Goal: Navigation & Orientation: Find specific page/section

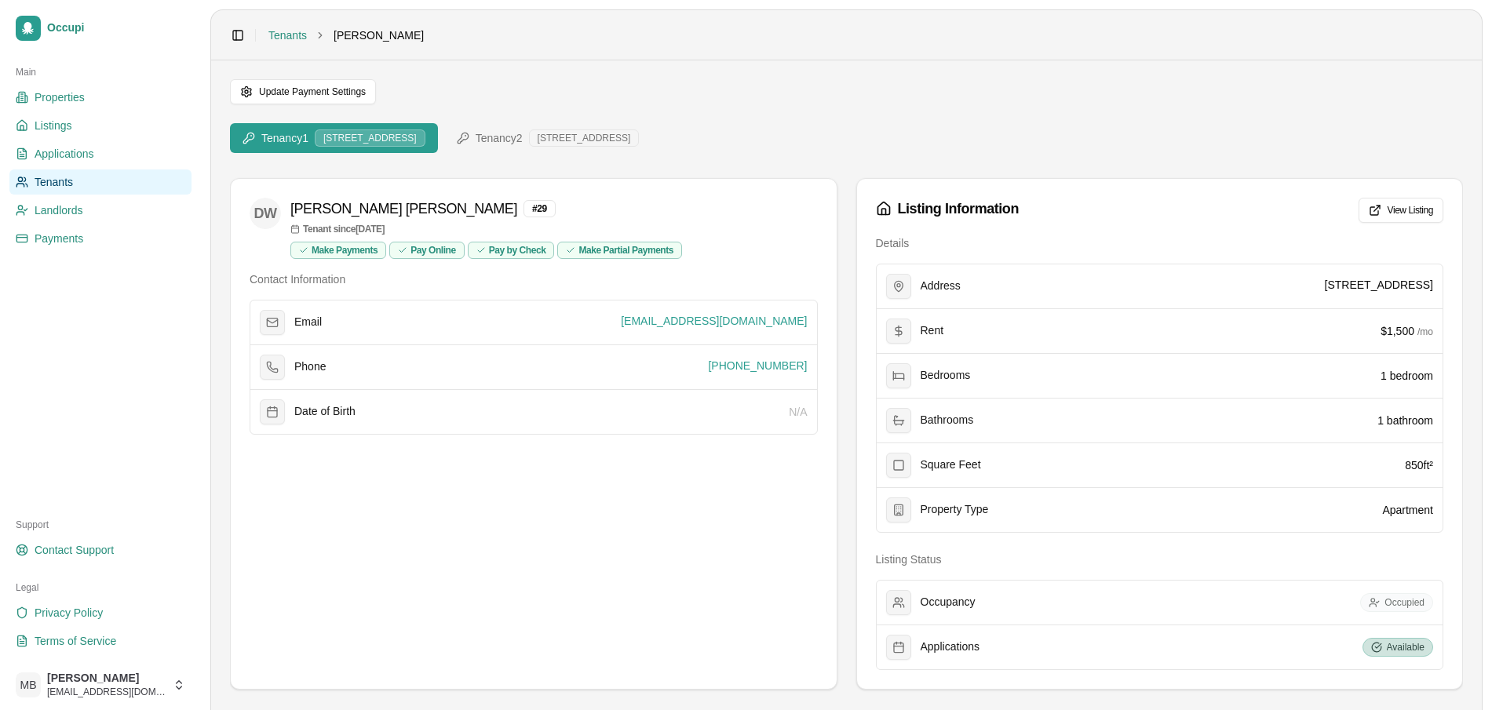
click at [356, 138] on div "[STREET_ADDRESS]" at bounding box center [370, 138] width 111 height 17
click at [290, 137] on span "Tenancy 1" at bounding box center [284, 138] width 47 height 16
click at [511, 141] on span "Tenancy 2" at bounding box center [499, 138] width 47 height 16
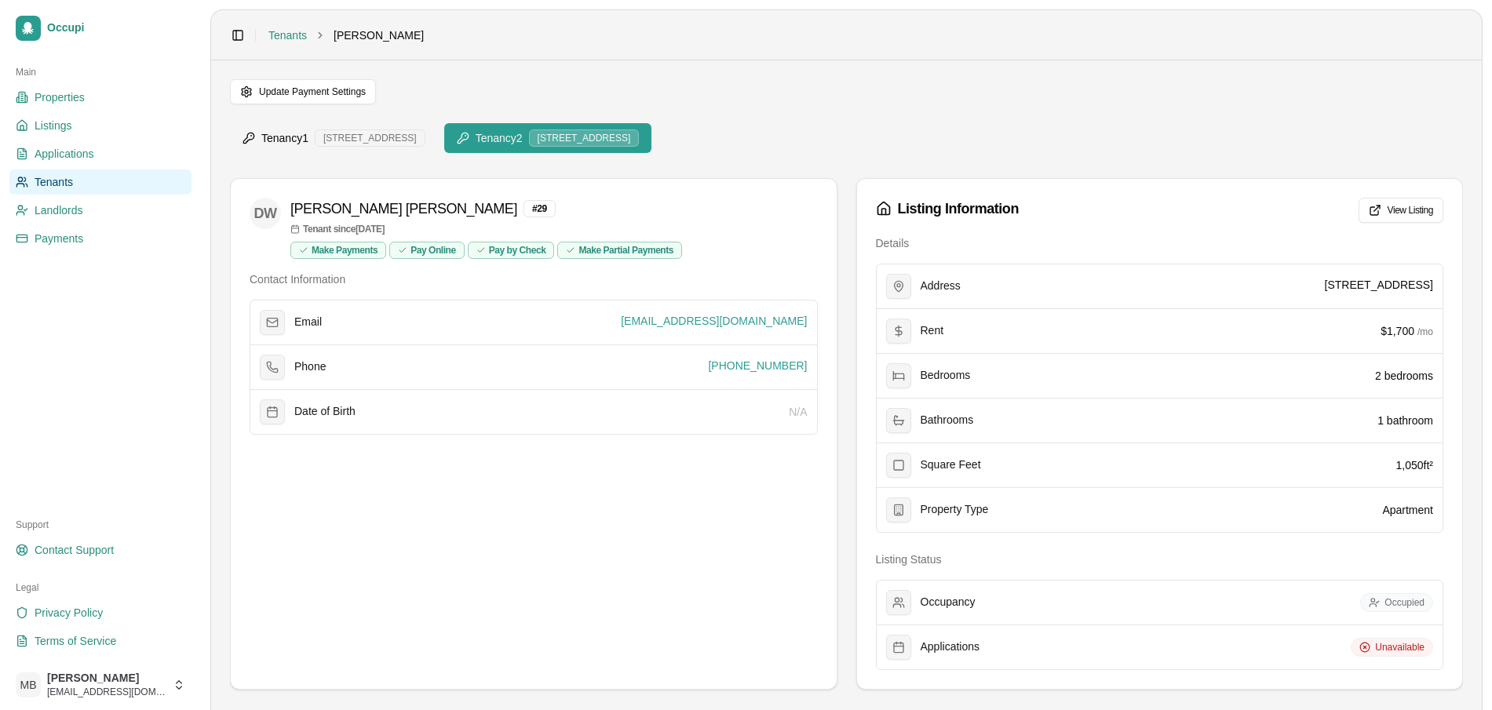
click at [374, 147] on button "Tenancy 1 1701 Valley View Dr, Unit B2" at bounding box center [334, 138] width 208 height 30
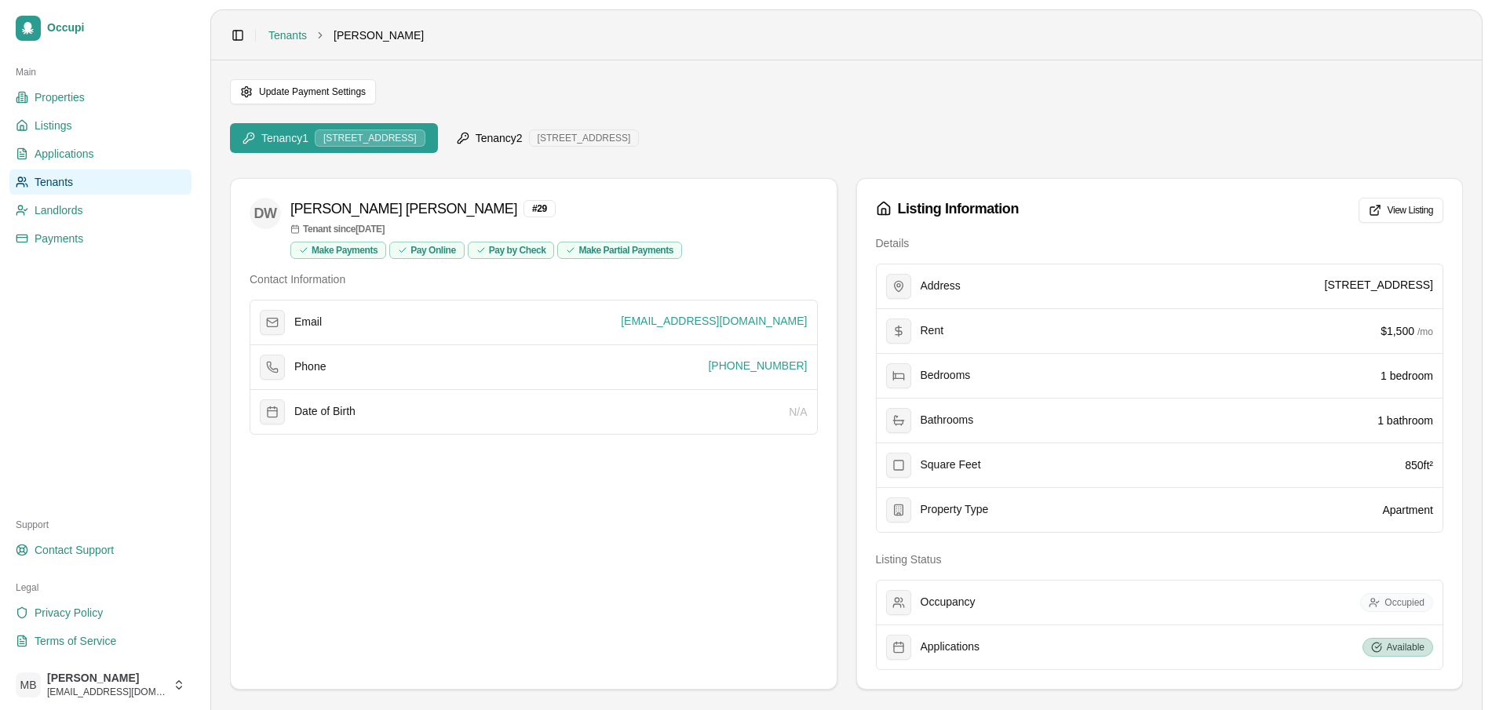
click at [616, 137] on div "1530 6th Ave N, Unit 201" at bounding box center [584, 138] width 111 height 17
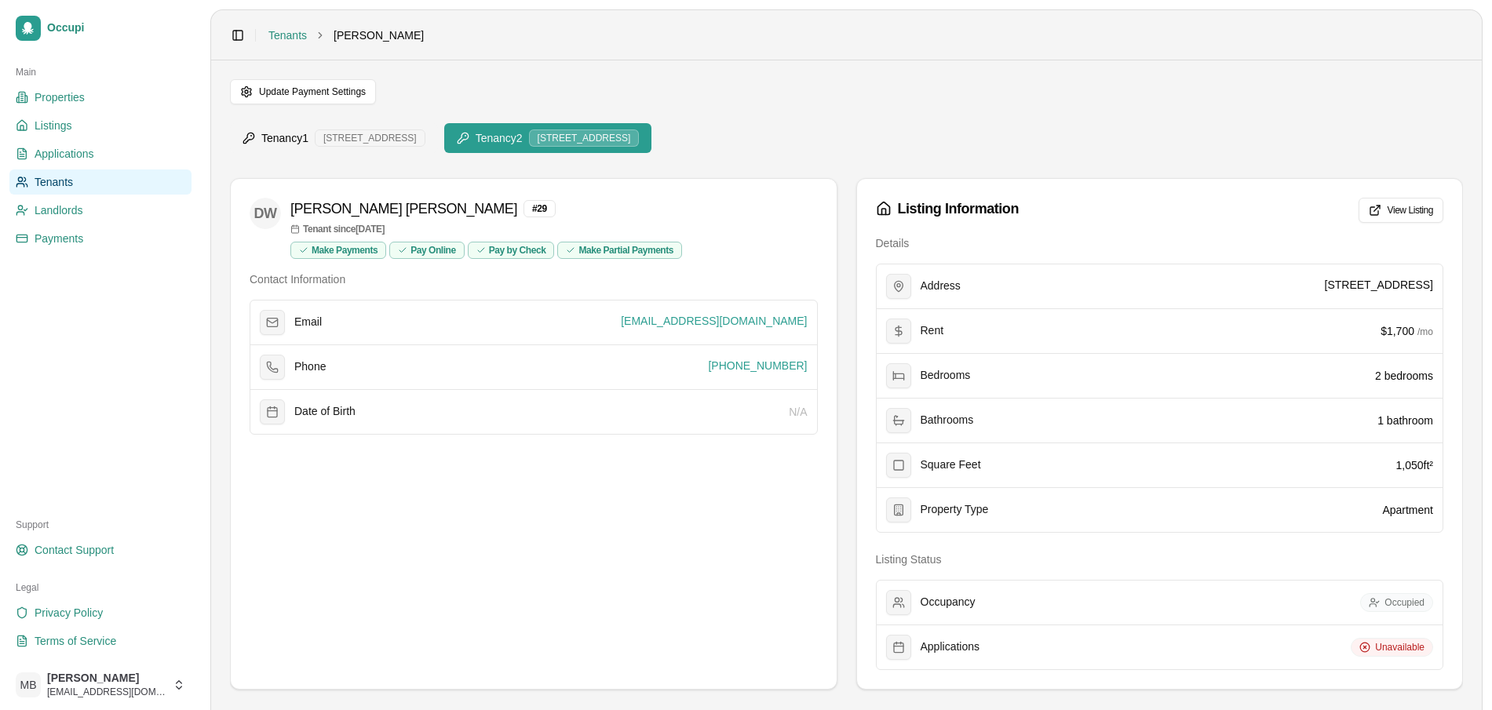
click at [393, 147] on button "Tenancy 1 1701 Valley View Dr, Unit B2" at bounding box center [334, 138] width 208 height 30
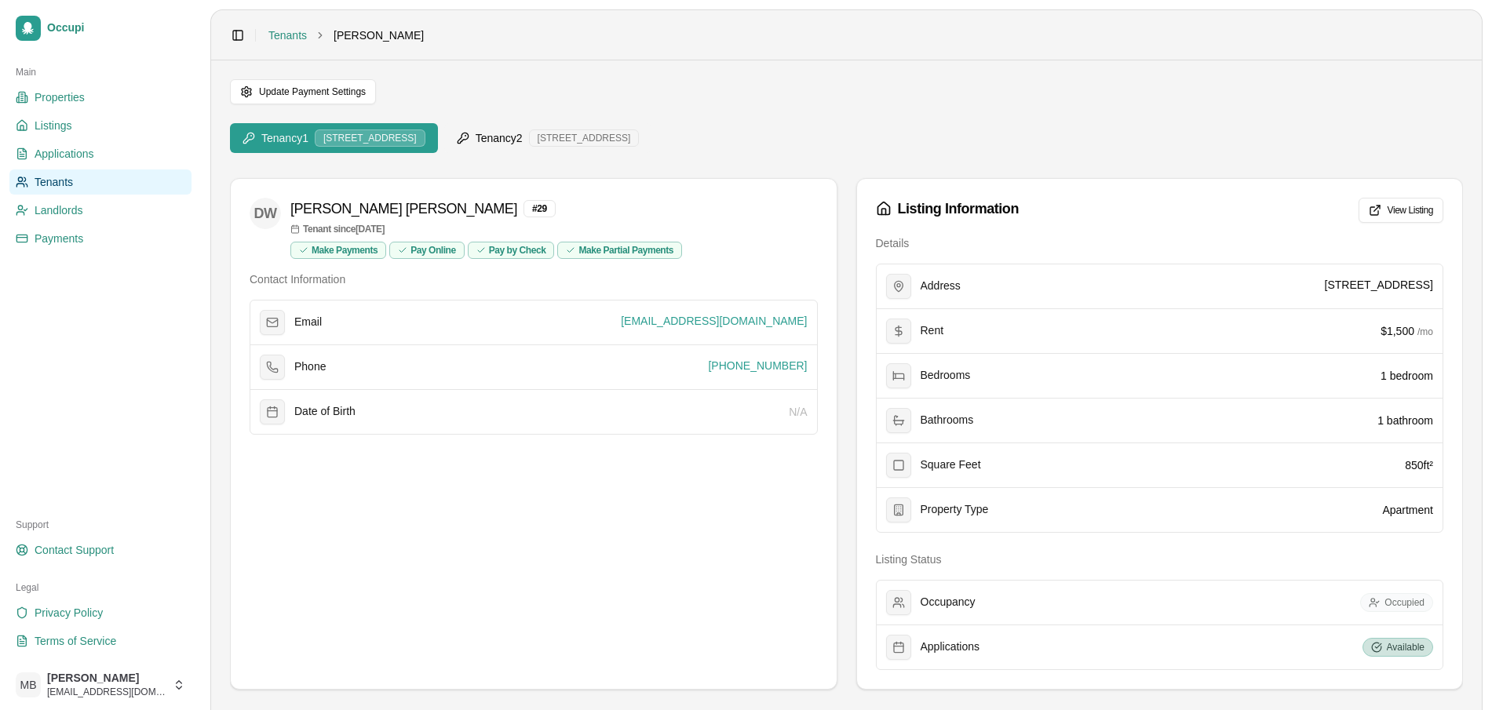
click at [523, 144] on span "Tenancy 2" at bounding box center [499, 138] width 47 height 16
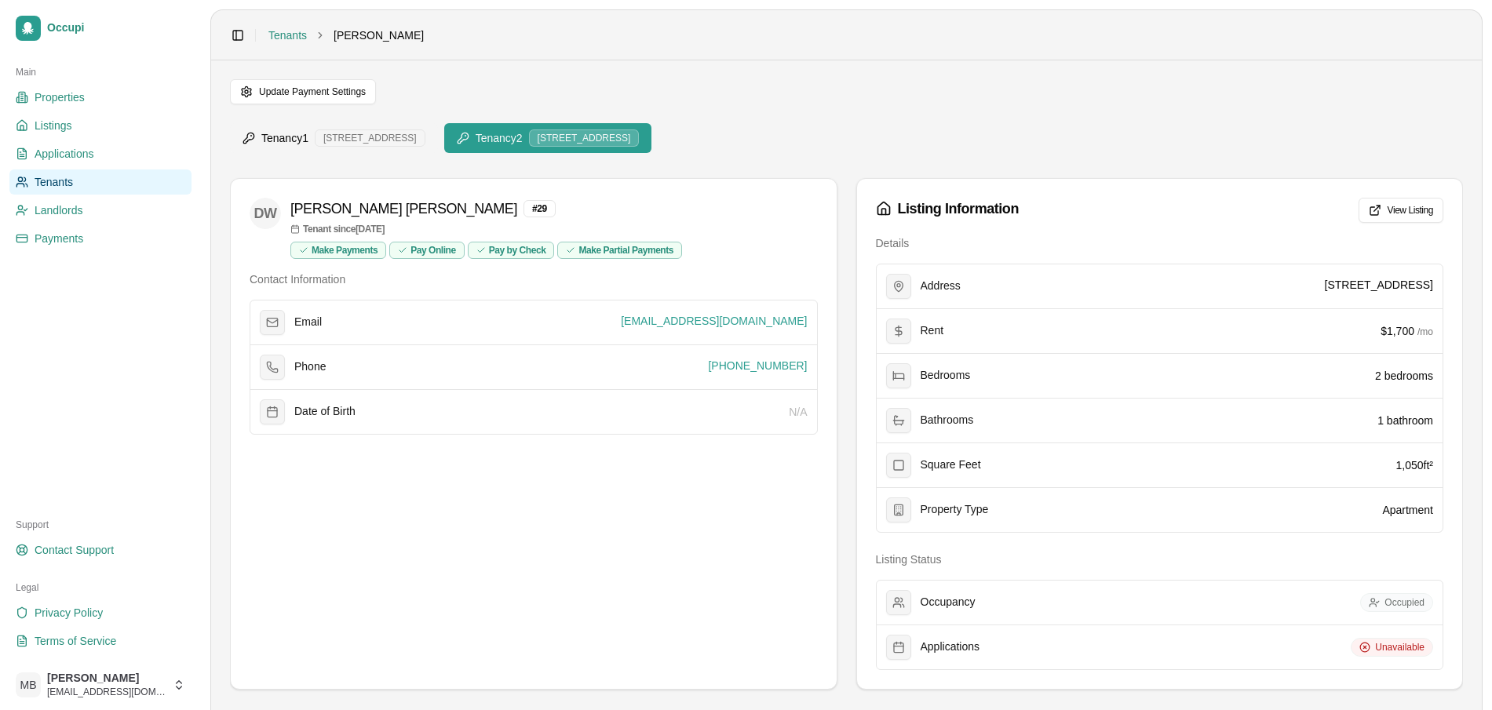
click at [362, 141] on div "[STREET_ADDRESS]" at bounding box center [370, 138] width 111 height 17
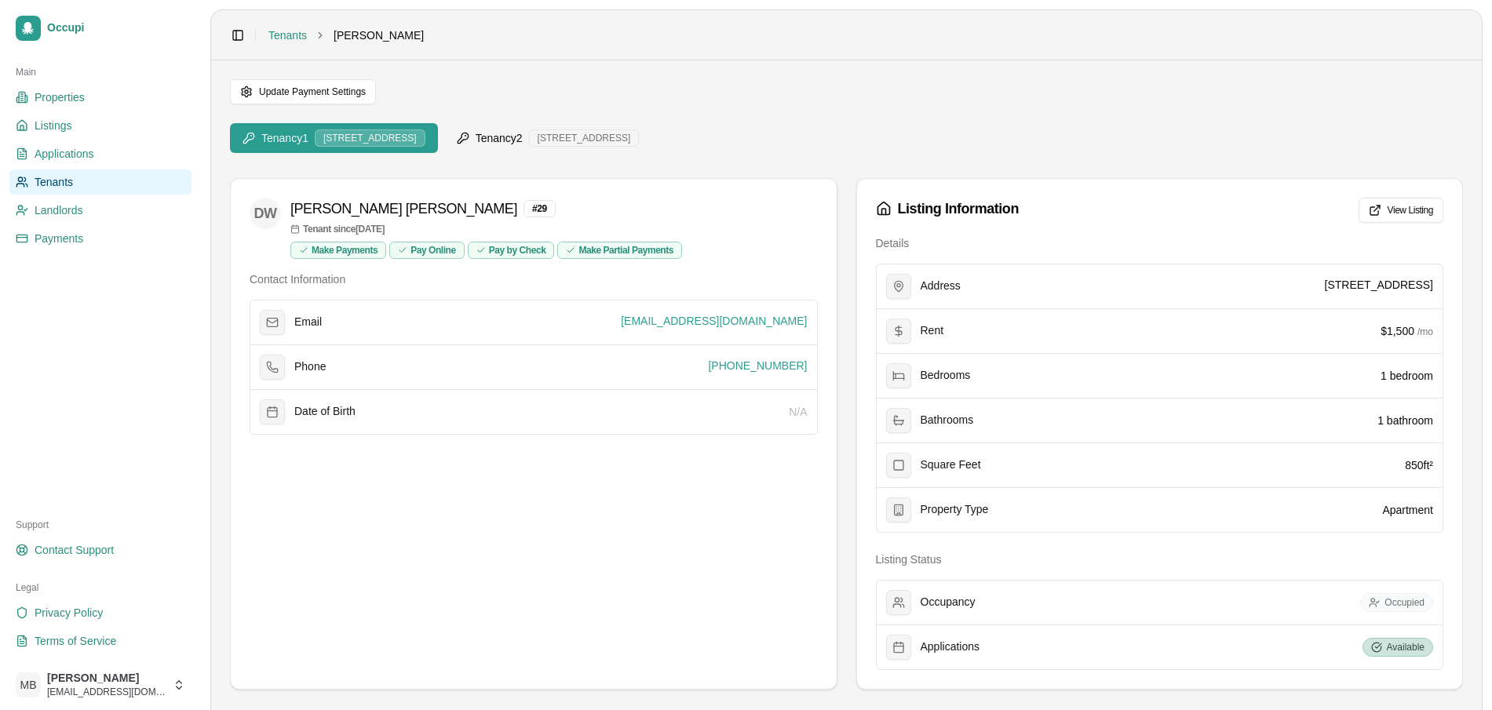
click at [593, 136] on div "1530 6th Ave N, Unit 201" at bounding box center [584, 138] width 111 height 17
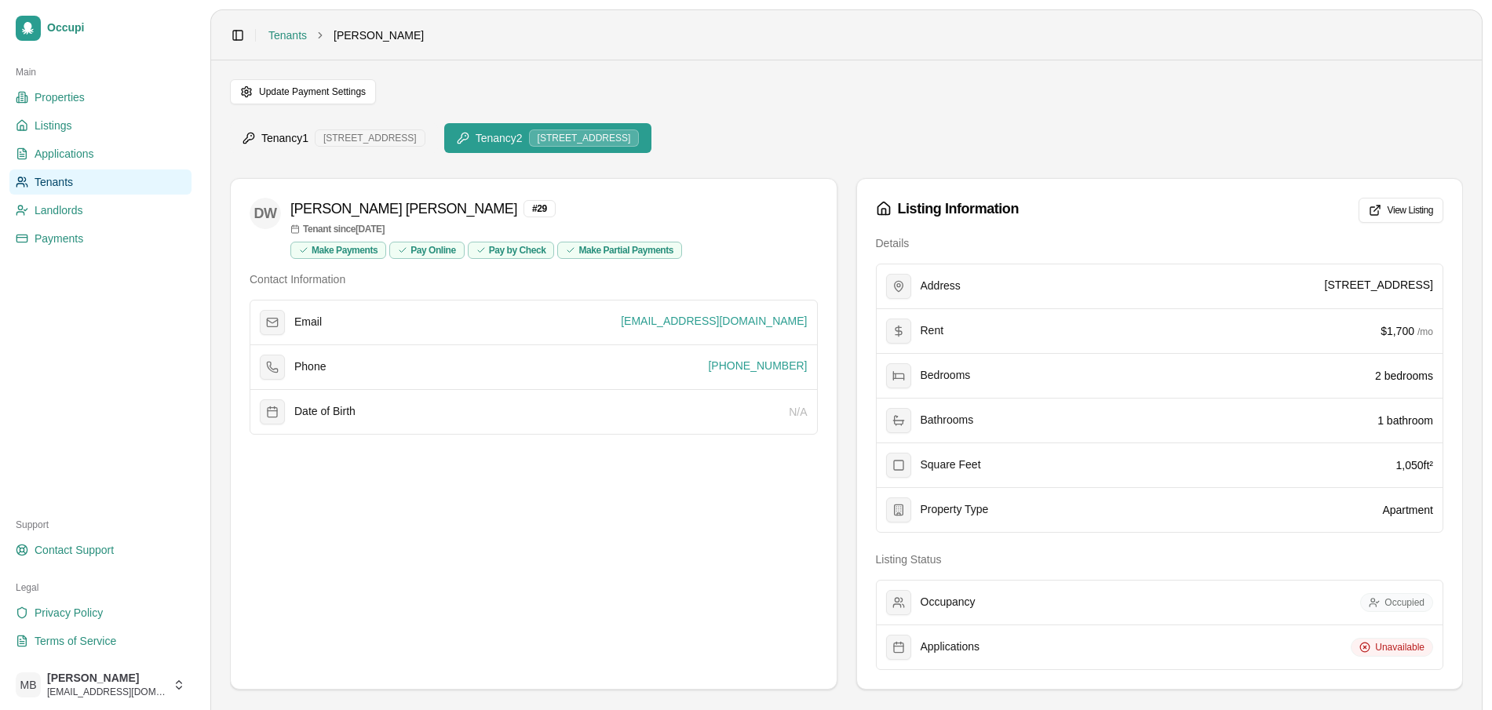
click at [399, 148] on button "Tenancy 1 1701 Valley View Dr, Unit B2" at bounding box center [334, 138] width 208 height 30
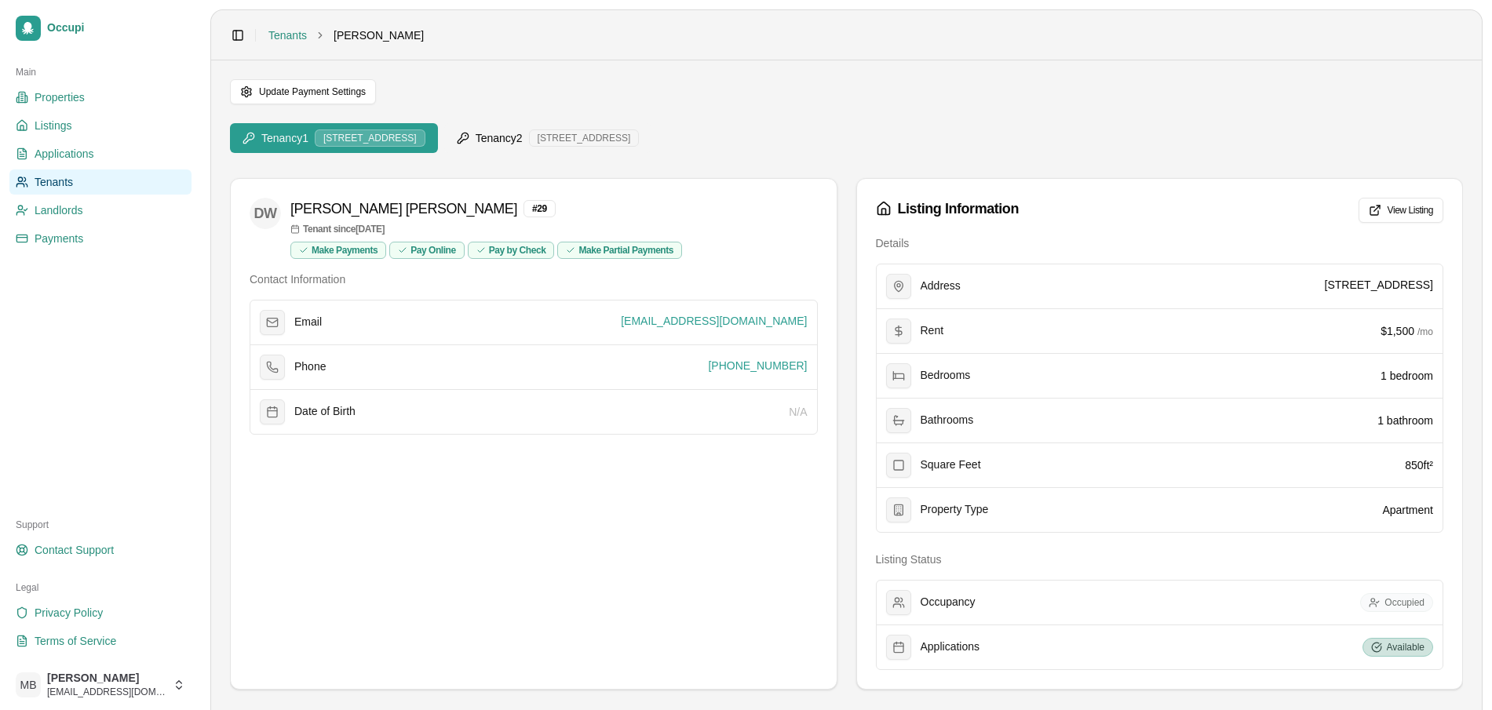
click at [562, 148] on button "Tenancy 2 1530 6th Ave N, Unit 201" at bounding box center [548, 138] width 208 height 30
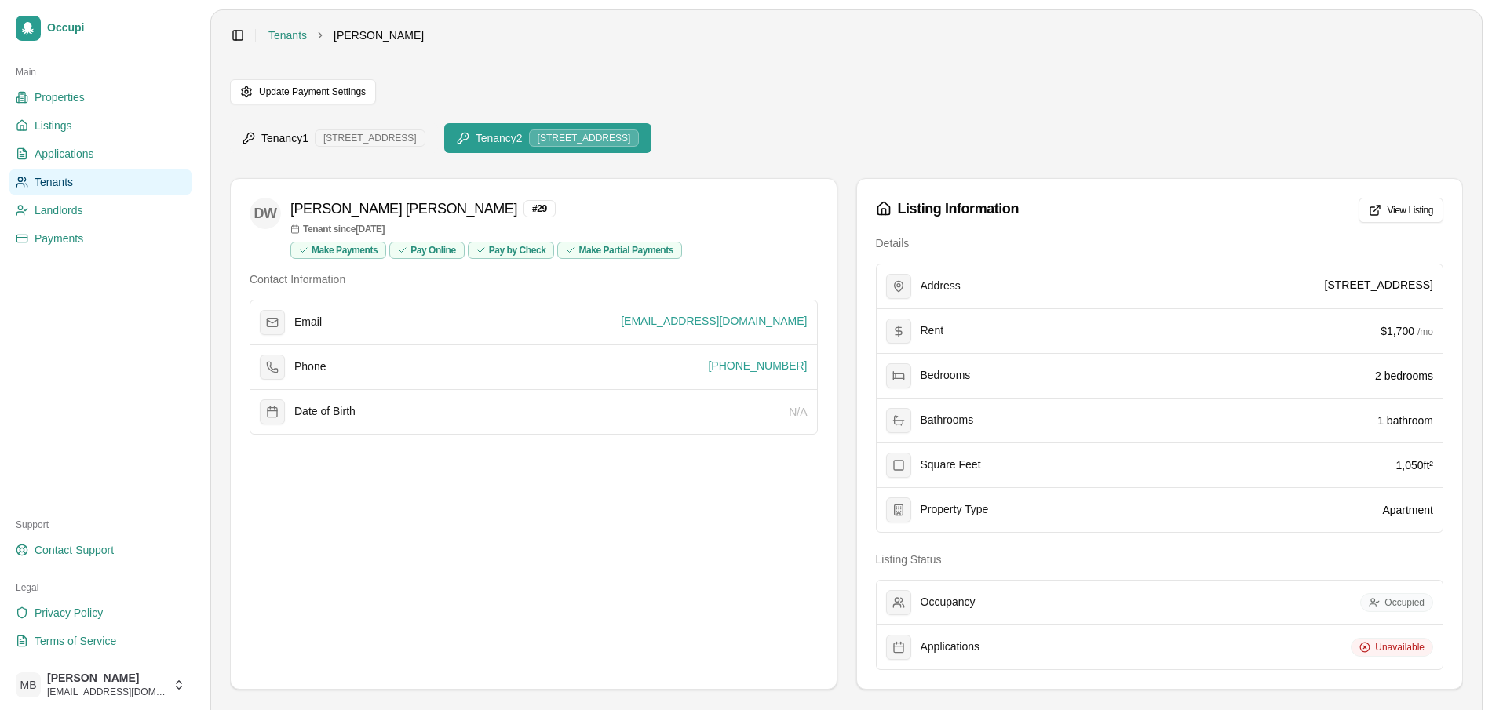
click at [356, 133] on div "[STREET_ADDRESS]" at bounding box center [370, 138] width 111 height 17
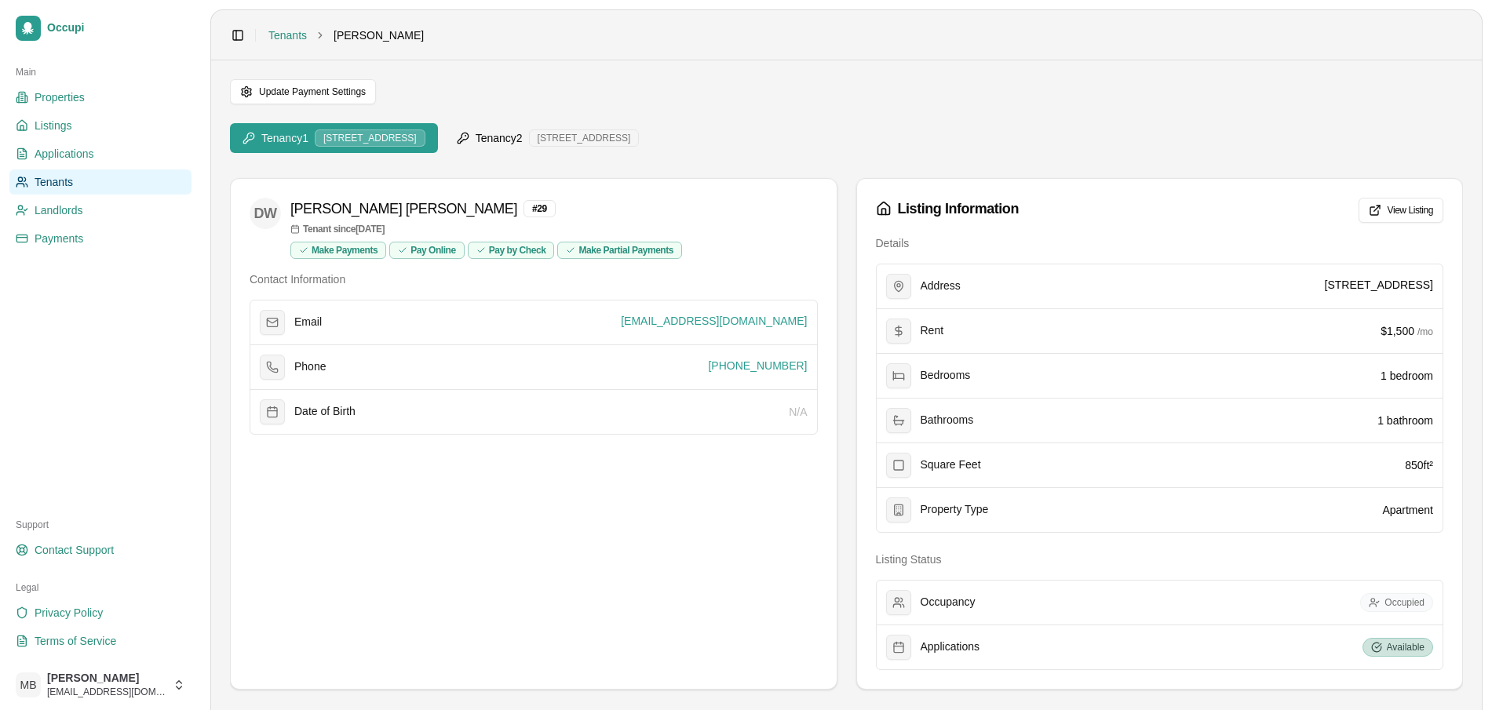
click at [622, 133] on div "1530 6th Ave N, Unit 201" at bounding box center [584, 138] width 111 height 17
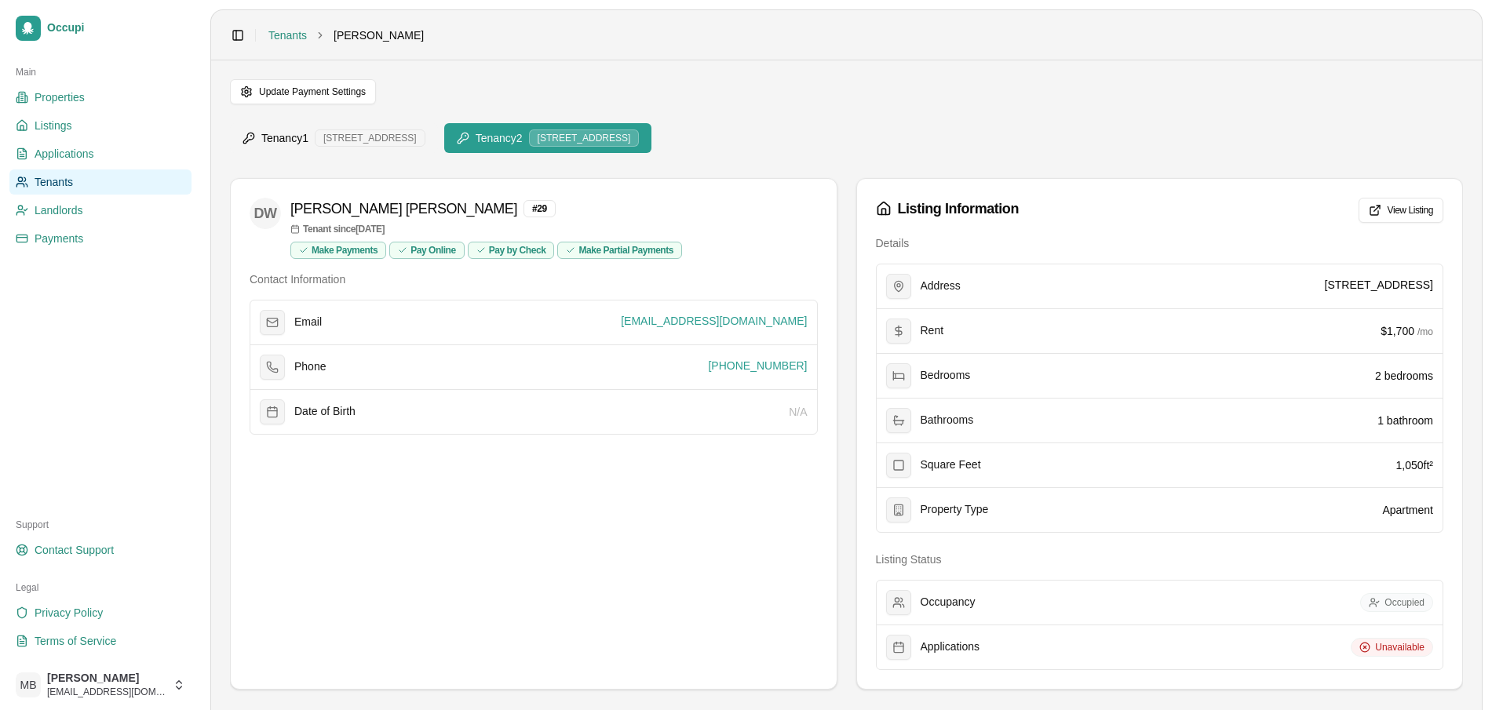
click at [378, 137] on div "[STREET_ADDRESS]" at bounding box center [370, 138] width 111 height 17
